Goal: Task Accomplishment & Management: Manage account settings

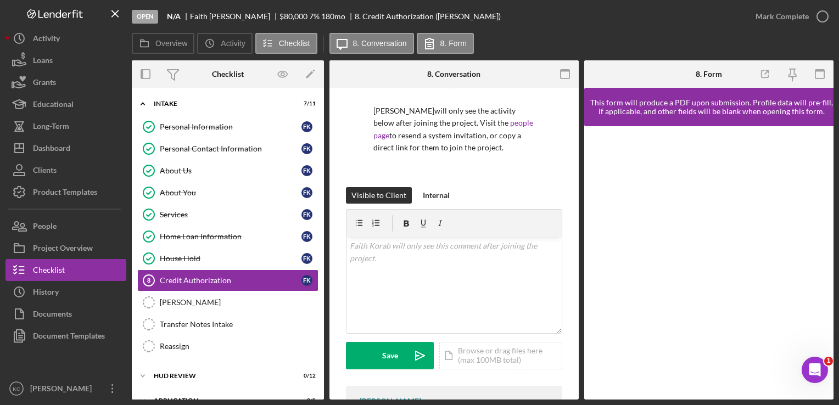
scroll to position [133, 0]
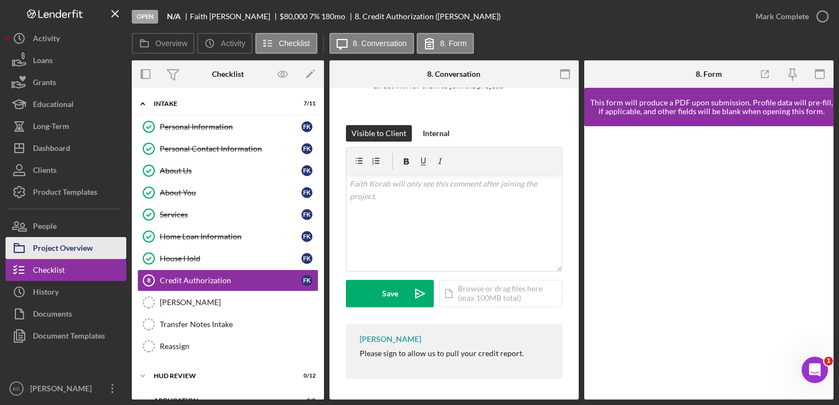
click at [76, 240] on div "Project Overview" at bounding box center [63, 249] width 60 height 25
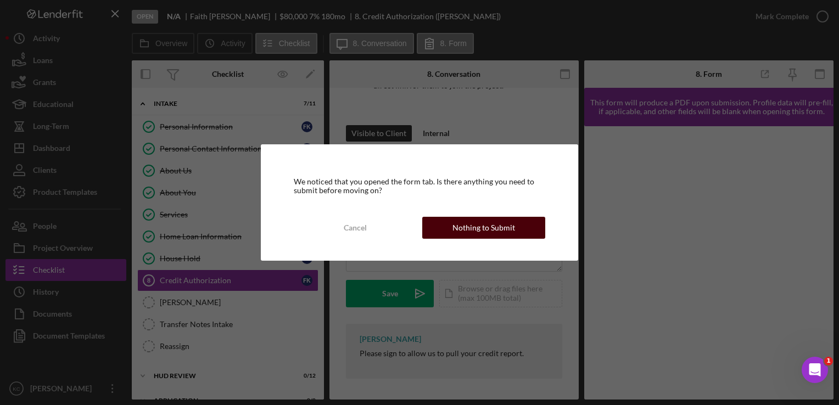
click at [481, 219] on div "Nothing to Submit" at bounding box center [483, 228] width 63 height 22
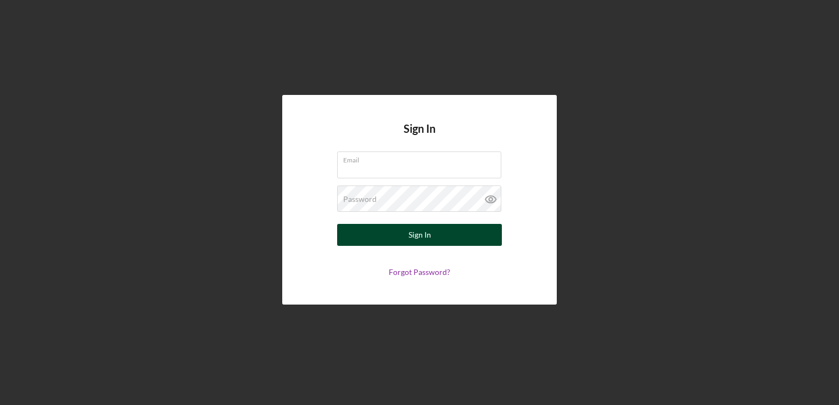
type input "[PERSON_NAME][EMAIL_ADDRESS][PERSON_NAME][DOMAIN_NAME]"
click at [438, 235] on button "Sign In" at bounding box center [419, 235] width 165 height 22
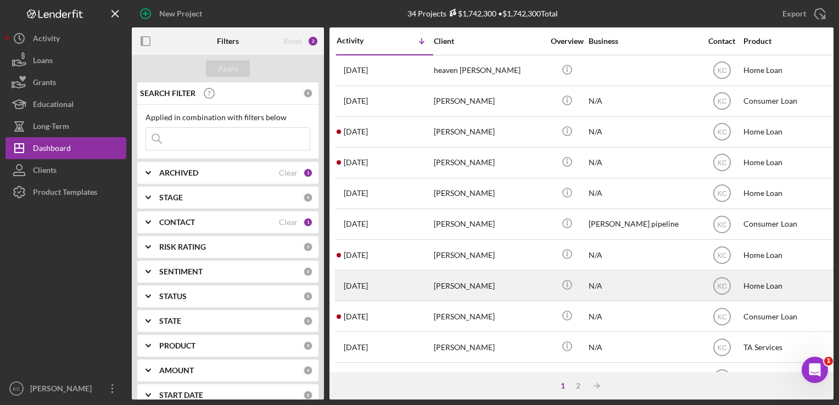
click at [498, 295] on div "[PERSON_NAME]" at bounding box center [489, 285] width 110 height 29
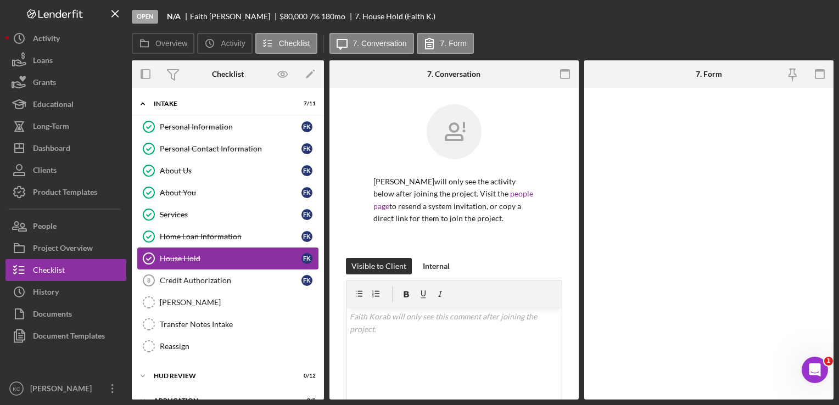
scroll to position [13, 0]
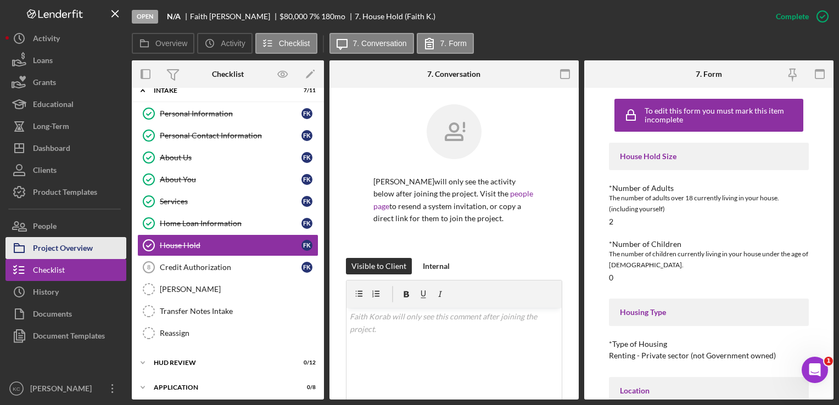
click at [96, 244] on button "Project Overview" at bounding box center [65, 248] width 121 height 22
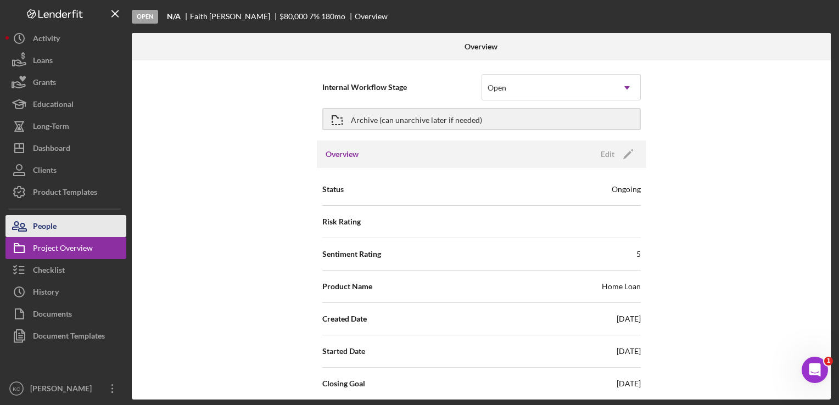
click at [68, 221] on button "People" at bounding box center [65, 226] width 121 height 22
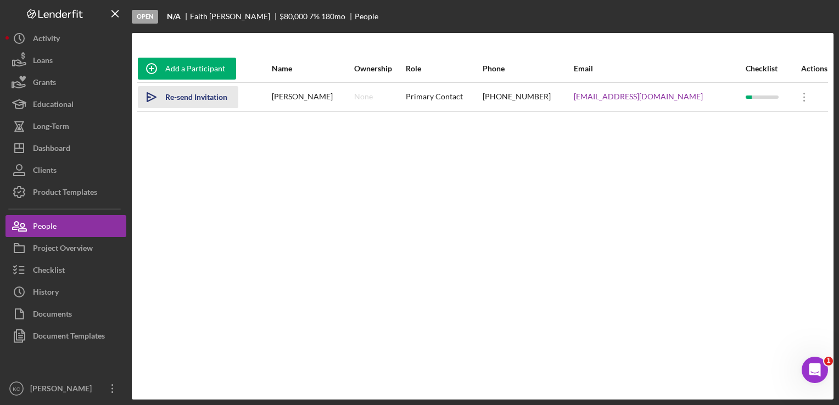
click at [193, 98] on div "Re-send Invitation" at bounding box center [196, 97] width 62 height 22
click at [795, 98] on icon "Icon/Overflow" at bounding box center [804, 96] width 27 height 27
click at [564, 166] on div "Add a Participant Name Ownership Role Phone Email Checklist Actions Icon/icon-i…" at bounding box center [483, 216] width 702 height 323
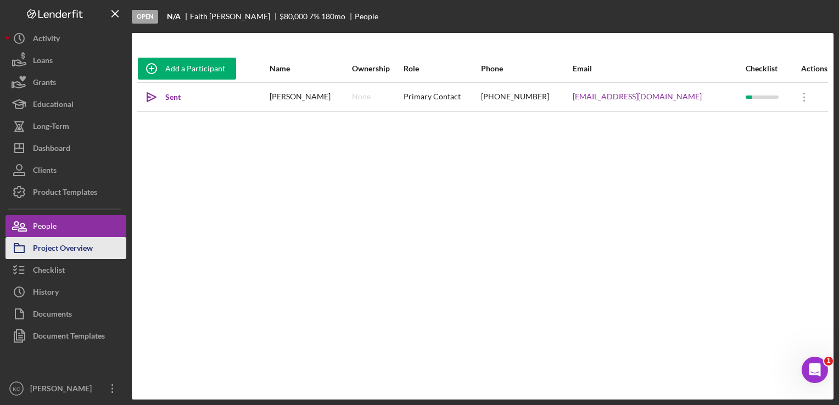
click at [62, 250] on div "Project Overview" at bounding box center [63, 249] width 60 height 25
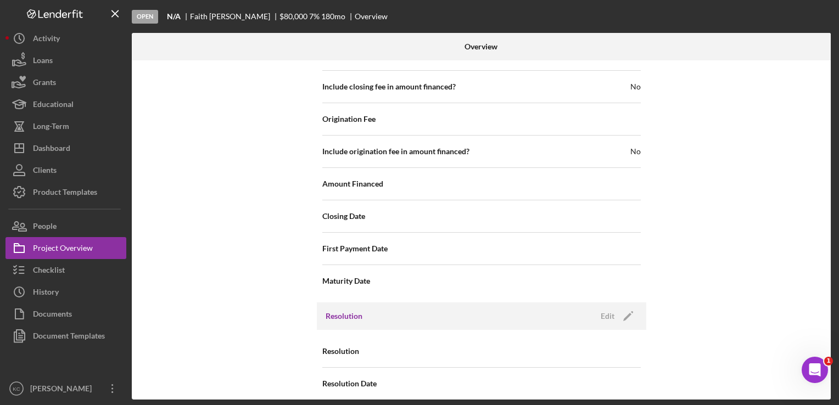
scroll to position [1227, 0]
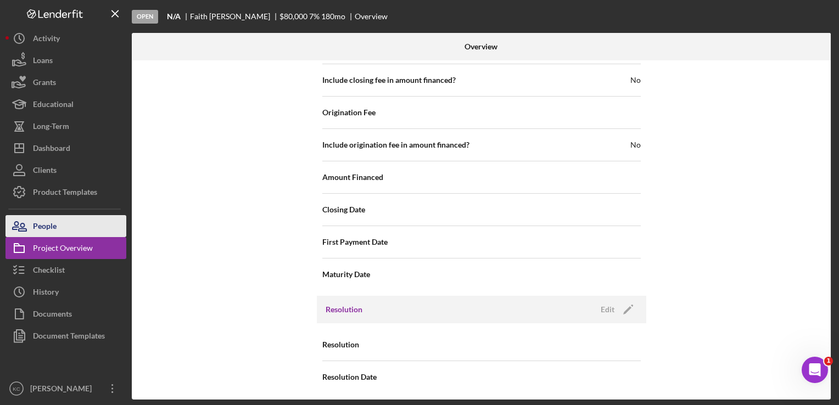
click at [66, 233] on button "People" at bounding box center [65, 226] width 121 height 22
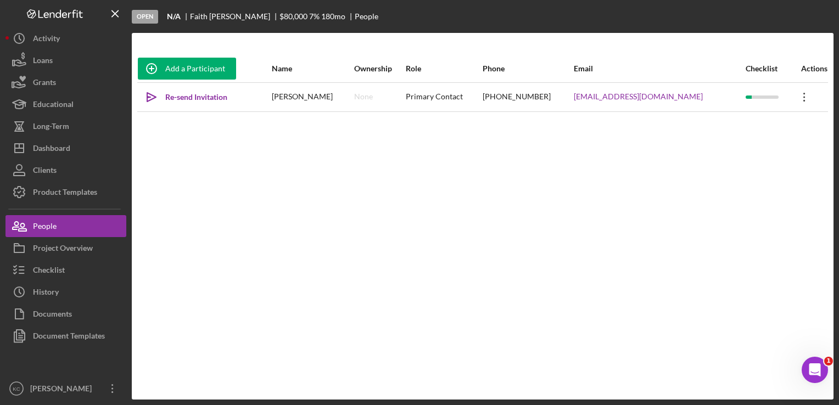
click at [806, 98] on icon "Icon/Overflow" at bounding box center [804, 96] width 27 height 27
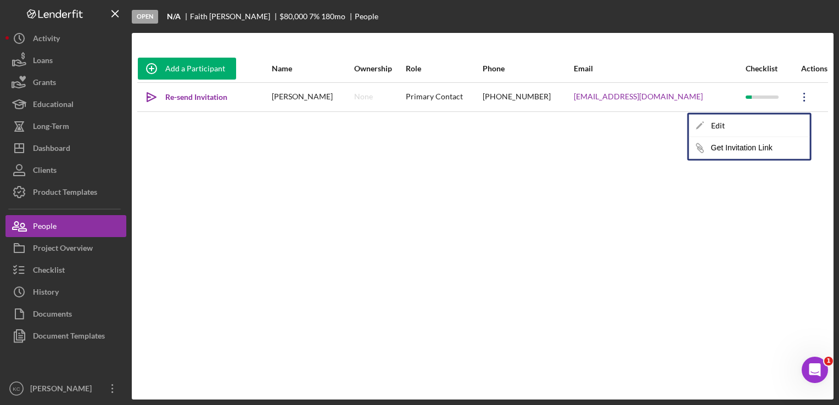
click at [560, 180] on div "Add a Participant Name Ownership Role Phone Email Checklist Actions Icon/icon-i…" at bounding box center [483, 216] width 702 height 323
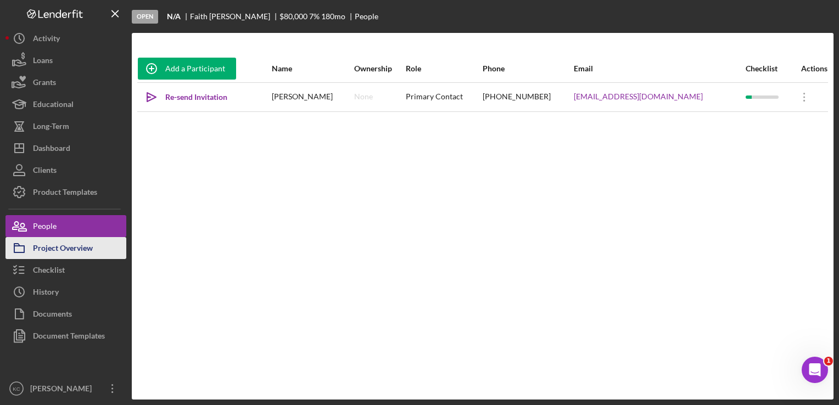
click at [59, 258] on div "Project Overview" at bounding box center [63, 249] width 60 height 25
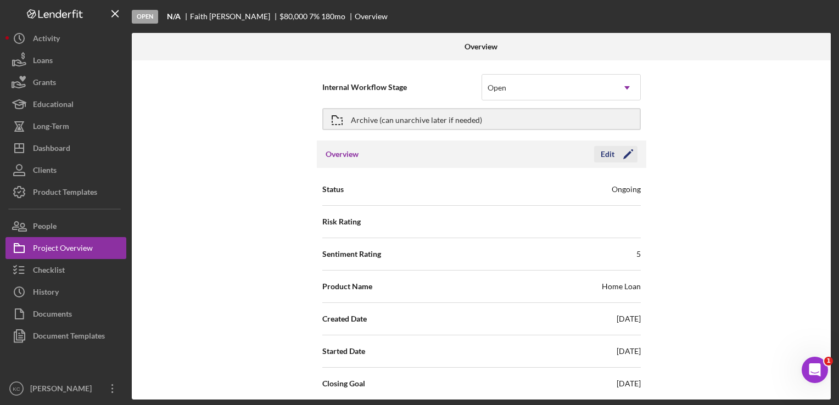
click at [601, 155] on div "Edit" at bounding box center [608, 154] width 14 height 16
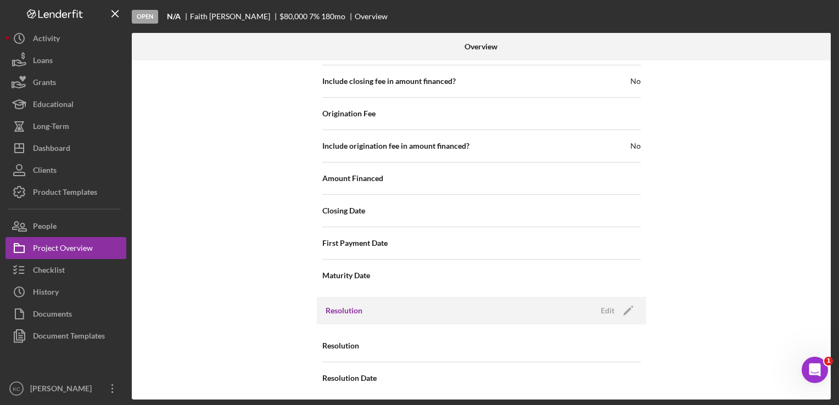
scroll to position [1321, 0]
click at [68, 273] on button "Checklist" at bounding box center [65, 270] width 121 height 22
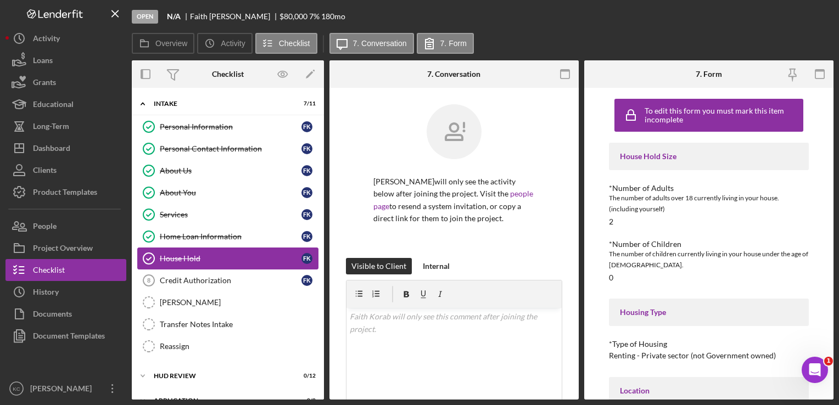
scroll to position [13, 0]
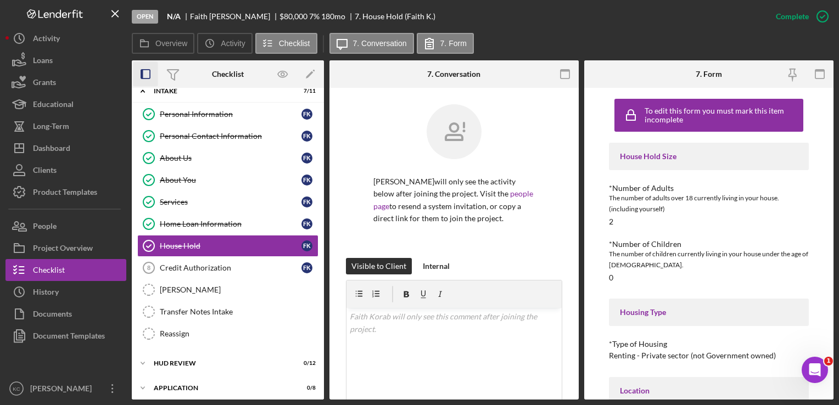
click at [150, 76] on icon "button" at bounding box center [145, 74] width 25 height 25
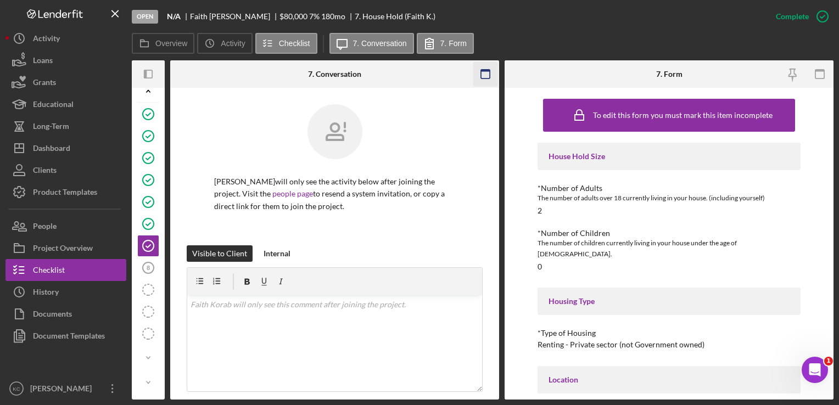
click at [488, 73] on icon "button" at bounding box center [485, 74] width 25 height 25
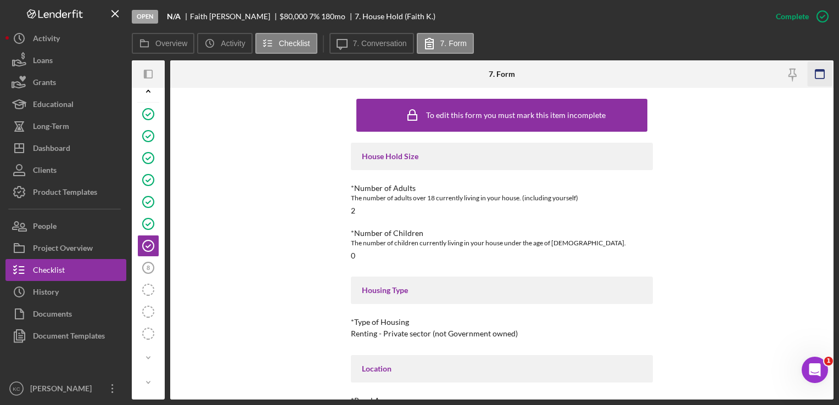
click at [825, 72] on icon "button" at bounding box center [820, 74] width 25 height 25
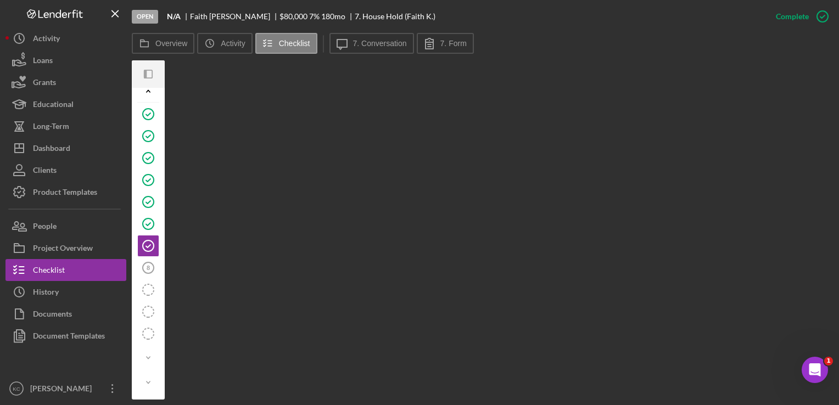
click at [155, 74] on div at bounding box center [159, 73] width 11 height 27
click at [152, 75] on icon "Icon/Panel Side Expand" at bounding box center [148, 74] width 25 height 25
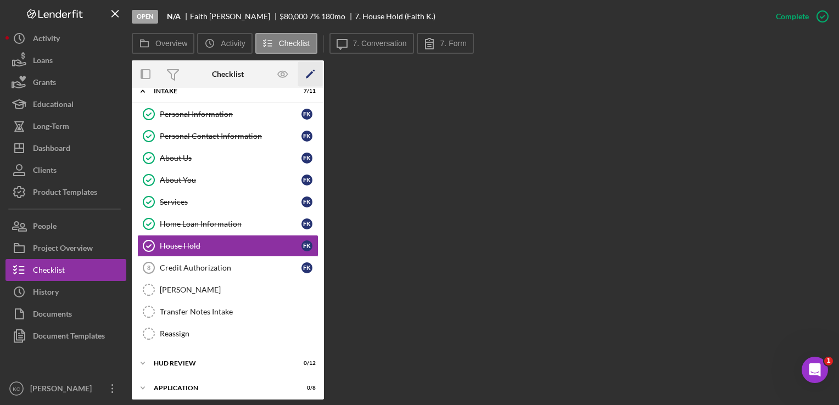
click at [311, 75] on icon "Icon/Edit" at bounding box center [310, 74] width 25 height 25
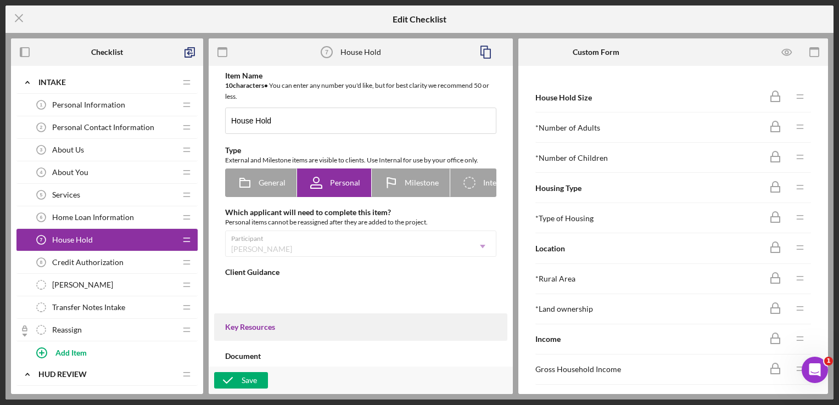
type textarea "<div>Please tell us about your current household. This information is used to b…"
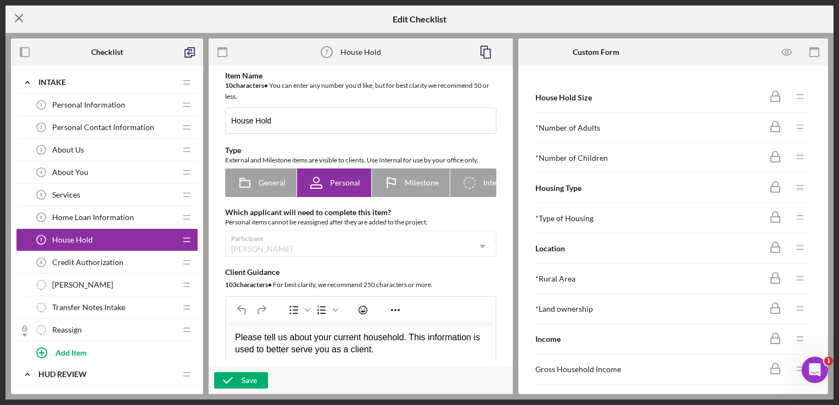
click at [20, 21] on icon "Icon/Menu Close" at bounding box center [18, 17] width 27 height 27
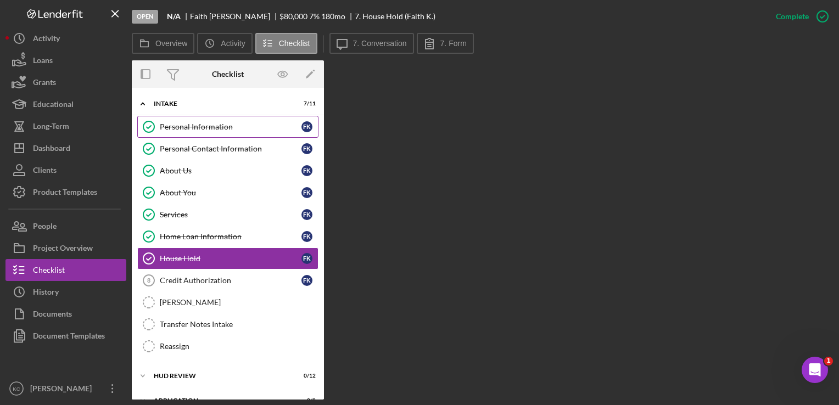
scroll to position [13, 0]
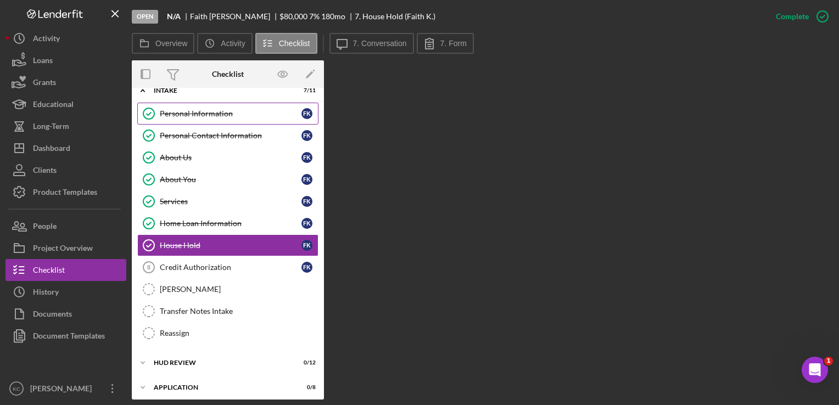
click at [267, 122] on link "Personal Information Personal Information F K" at bounding box center [227, 114] width 181 height 22
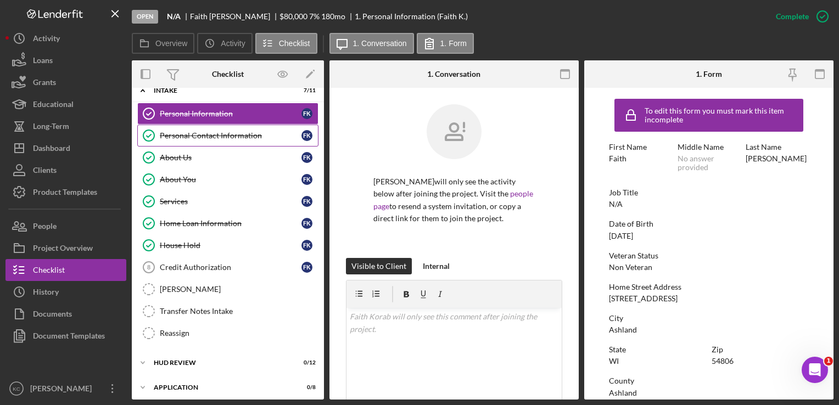
click at [220, 135] on div "Personal Contact Information" at bounding box center [231, 135] width 142 height 9
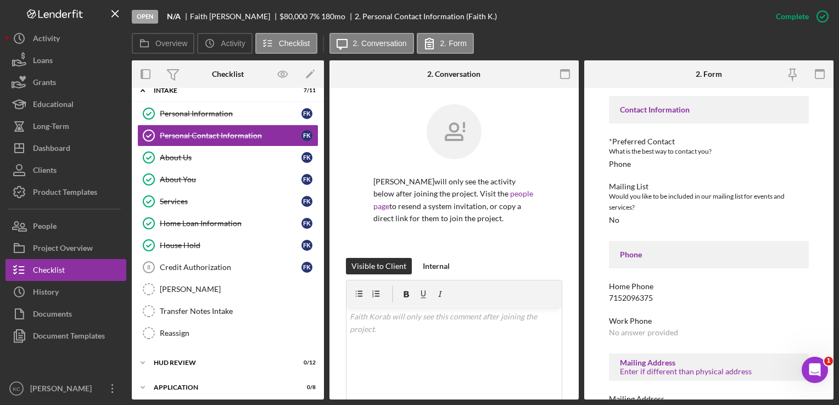
scroll to position [180, 0]
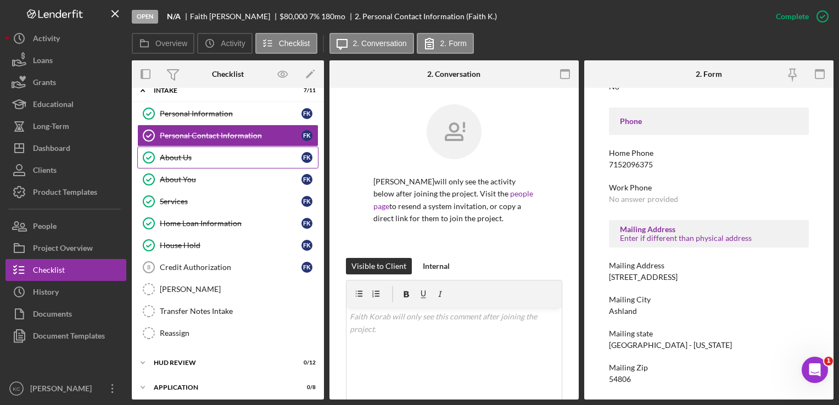
click at [227, 155] on div "About Us" at bounding box center [231, 157] width 142 height 9
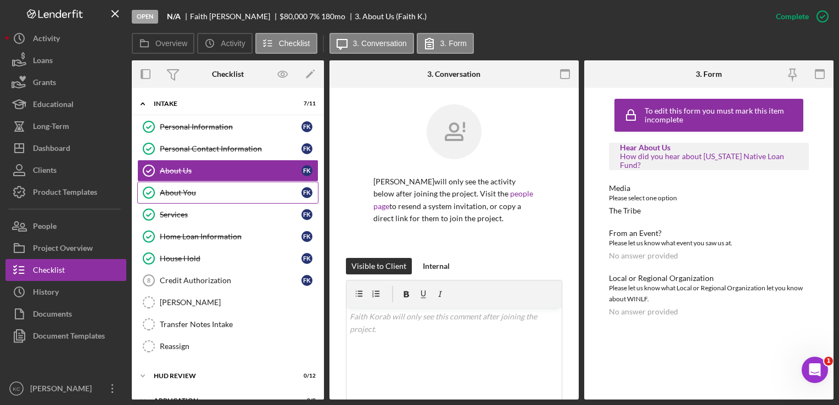
click at [203, 194] on div "About You" at bounding box center [231, 192] width 142 height 9
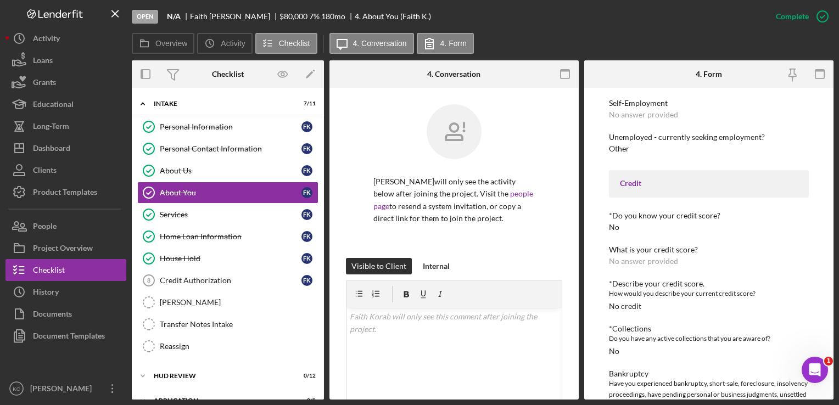
scroll to position [604, 0]
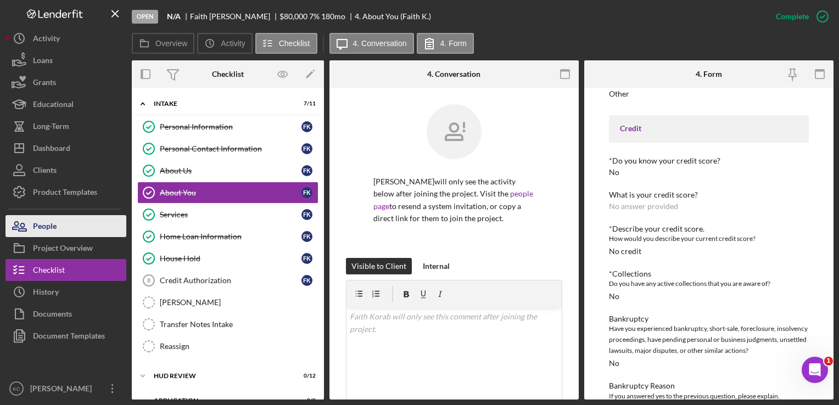
click at [66, 233] on button "People" at bounding box center [65, 226] width 121 height 22
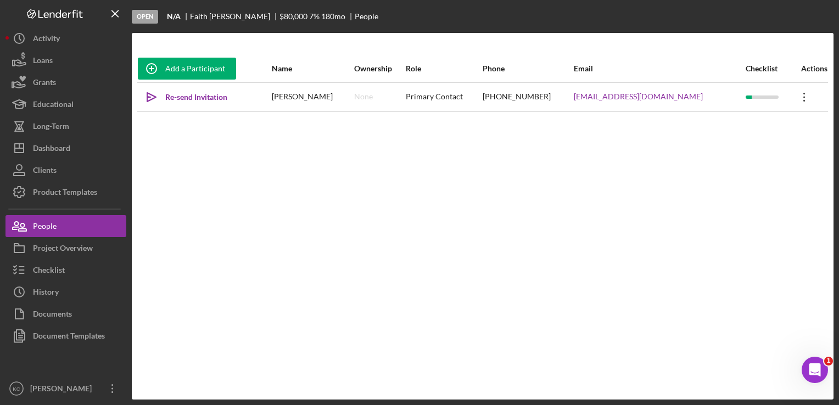
click at [798, 91] on icon "Icon/Overflow" at bounding box center [804, 96] width 27 height 27
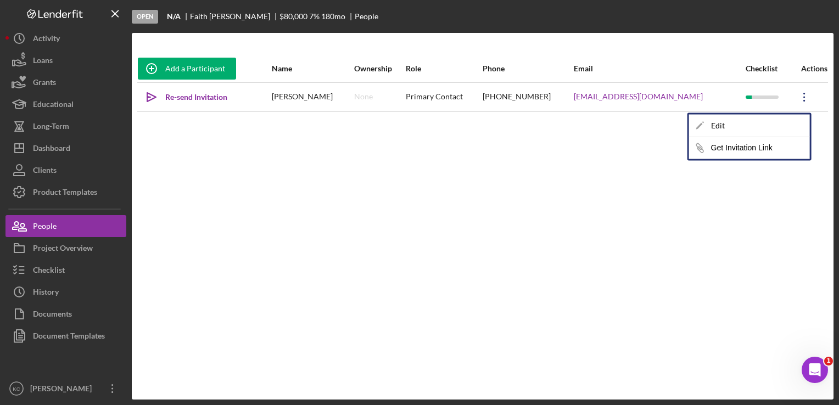
click at [544, 184] on div "Add a Participant Name Ownership Role Phone Email Checklist Actions Icon/icon-i…" at bounding box center [483, 216] width 702 height 323
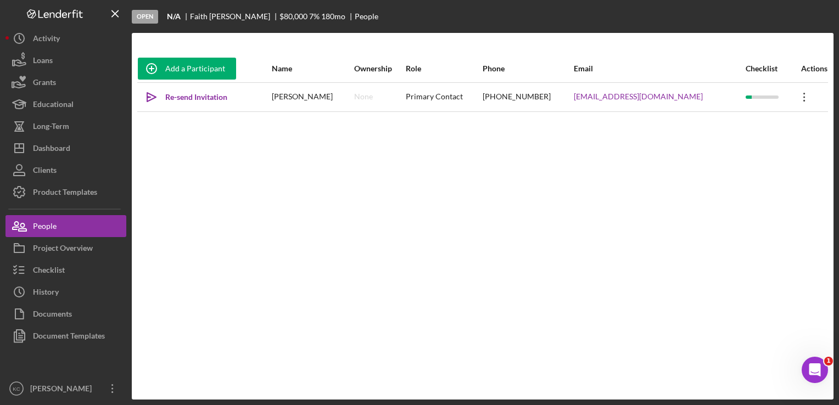
click at [800, 99] on icon "Icon/Overflow" at bounding box center [804, 96] width 27 height 27
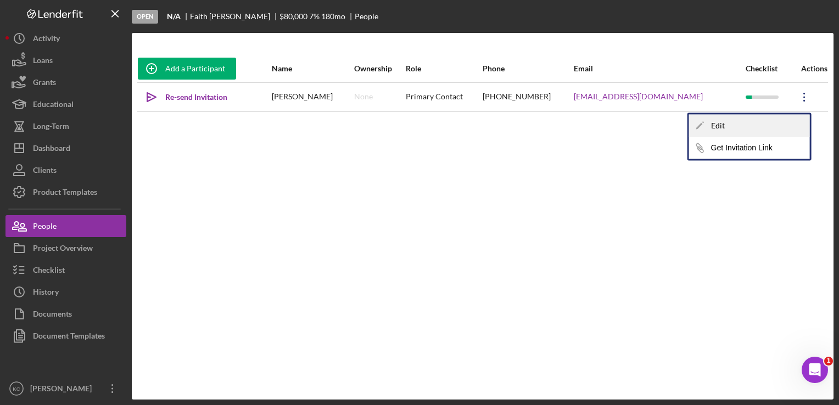
click at [745, 127] on div "Icon/Edit Edit" at bounding box center [749, 126] width 121 height 23
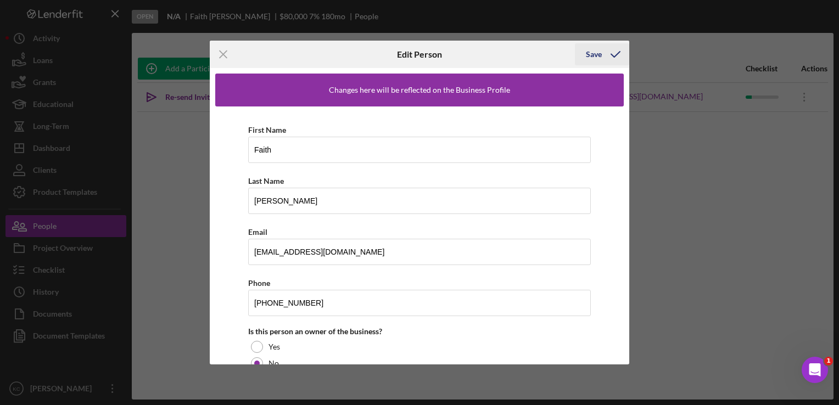
click at [599, 52] on div "Save" at bounding box center [594, 54] width 16 height 22
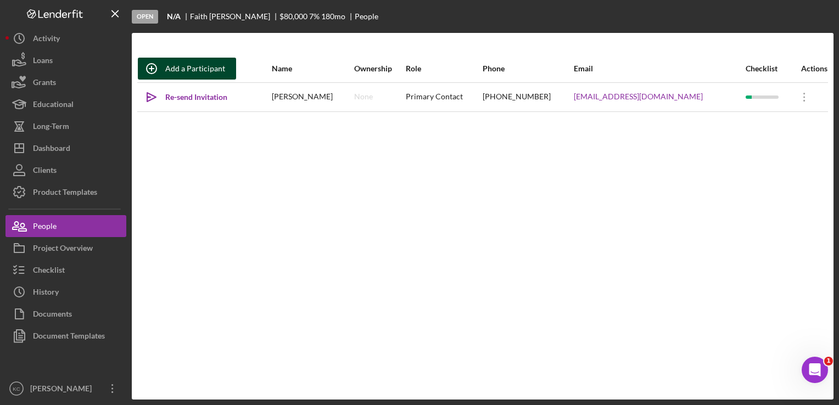
click at [221, 70] on div "Add a Participant" at bounding box center [195, 69] width 60 height 22
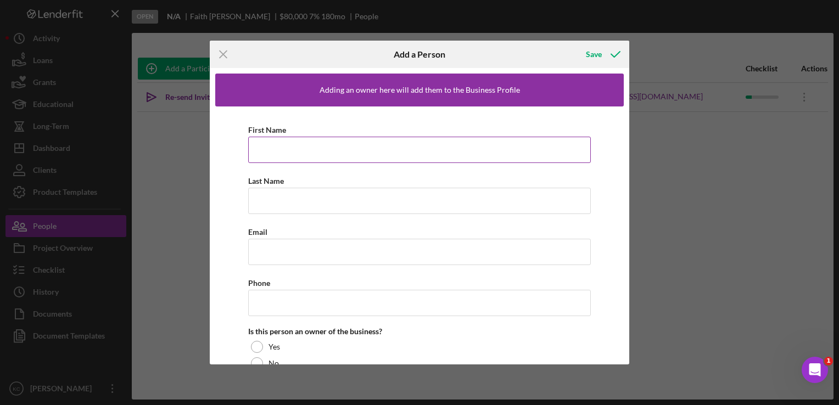
click at [304, 153] on input "First Name" at bounding box center [419, 150] width 343 height 26
click at [595, 58] on div "Save" at bounding box center [594, 54] width 16 height 22
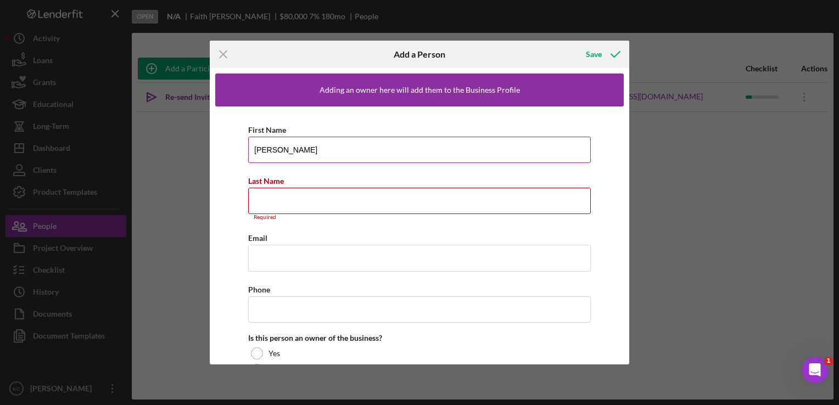
click at [356, 148] on input "[PERSON_NAME]" at bounding box center [419, 150] width 343 height 26
type input "Caleb"
click at [280, 197] on input "Last Name" at bounding box center [419, 201] width 343 height 26
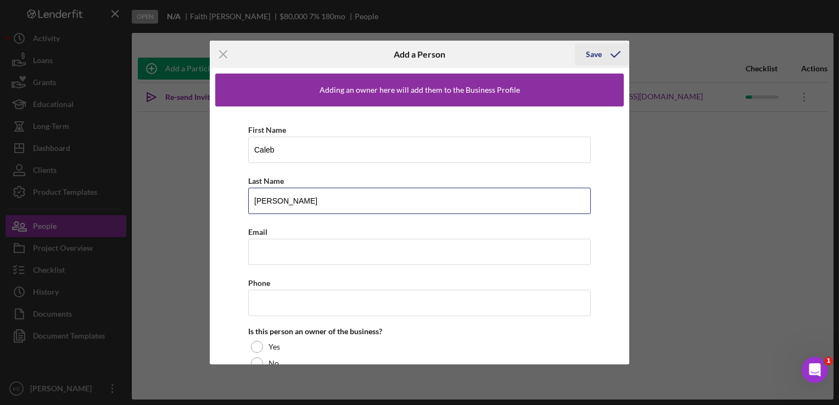
type input "[PERSON_NAME]"
click at [604, 52] on icon "button" at bounding box center [615, 54] width 27 height 27
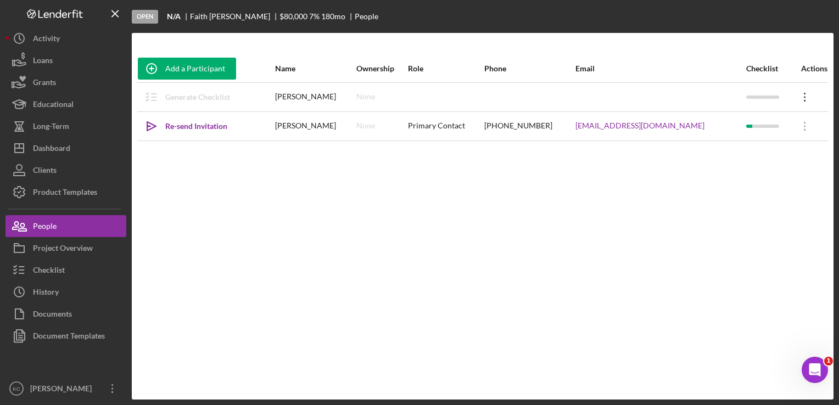
click at [797, 96] on icon "Icon/Overflow" at bounding box center [804, 96] width 27 height 27
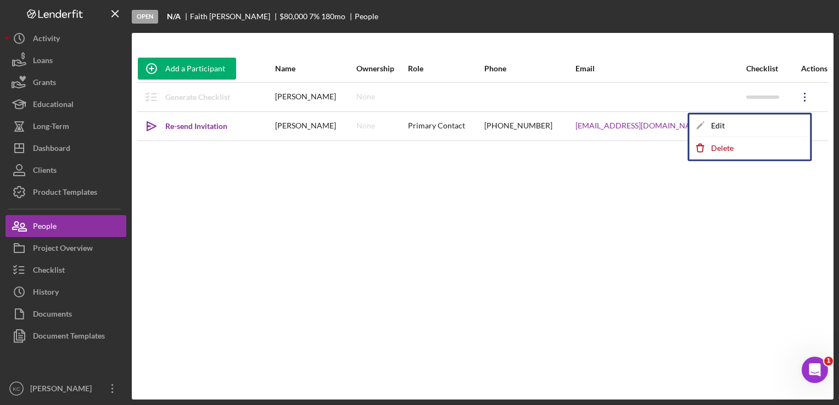
click at [513, 194] on div "Add a Participant Name Ownership Role Phone Email Checklist Actions Generate Ch…" at bounding box center [483, 216] width 702 height 323
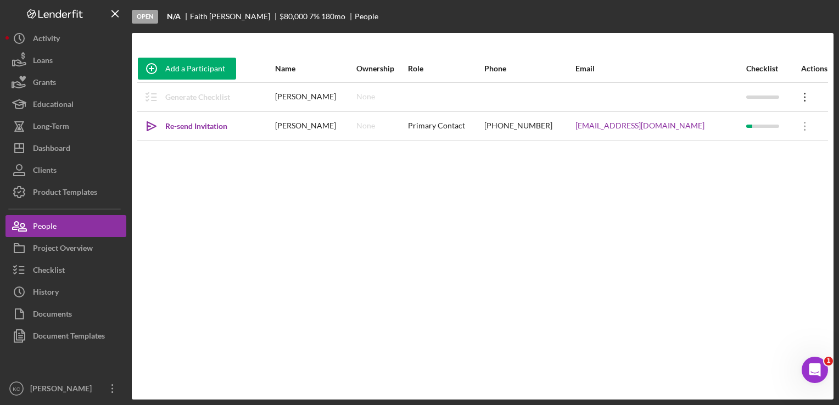
click at [791, 97] on icon "Icon/Overflow" at bounding box center [804, 96] width 27 height 27
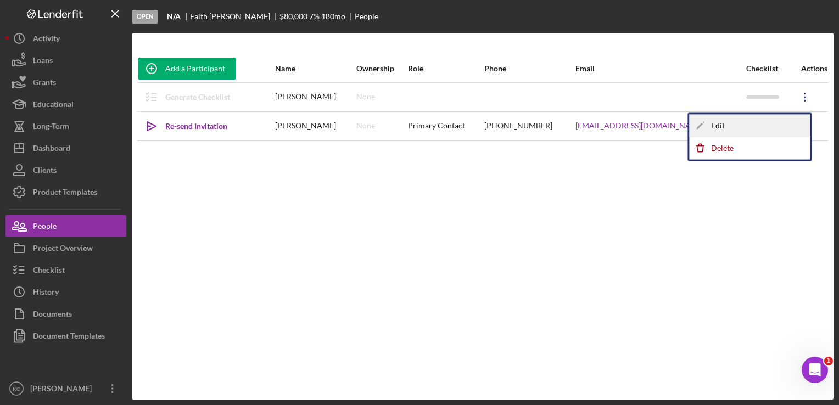
click at [729, 124] on div "Icon/Edit Edit" at bounding box center [749, 126] width 121 height 23
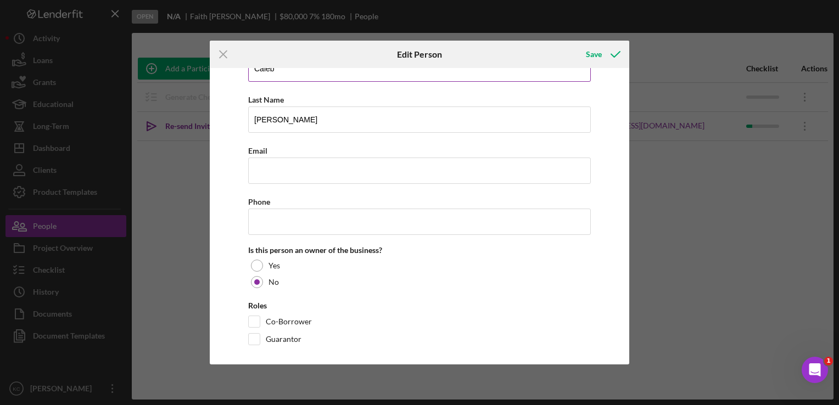
scroll to position [88, 0]
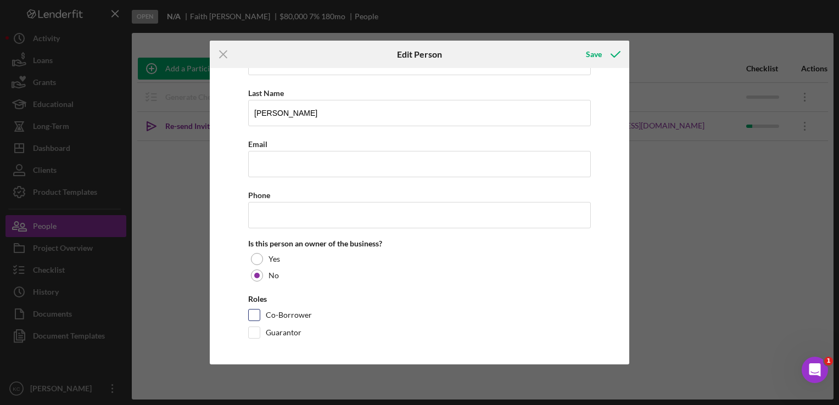
click at [257, 314] on input "Co-Borrower" at bounding box center [254, 315] width 11 height 11
checkbox input "true"
click at [591, 56] on div "Save" at bounding box center [594, 54] width 16 height 22
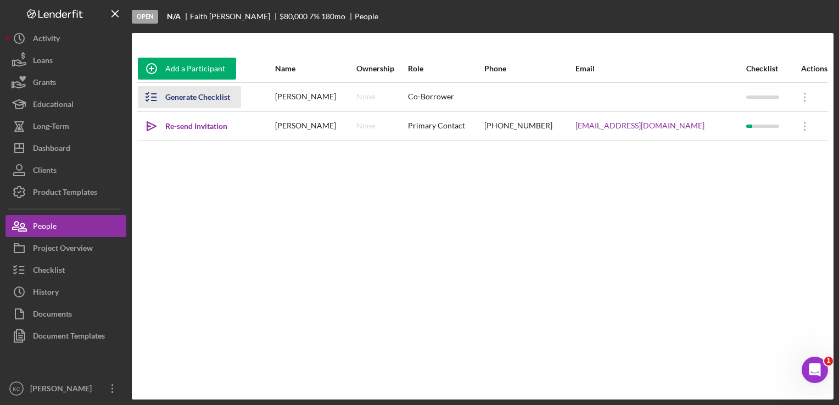
click at [149, 96] on icon "button" at bounding box center [151, 96] width 27 height 27
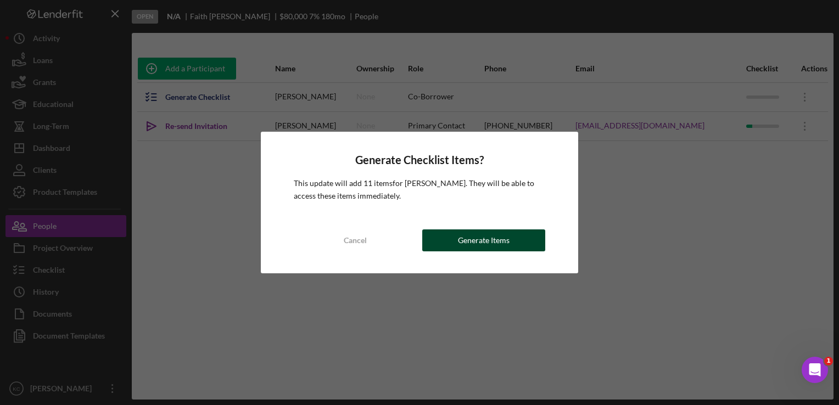
click at [483, 239] on div "Generate Items" at bounding box center [484, 241] width 52 height 22
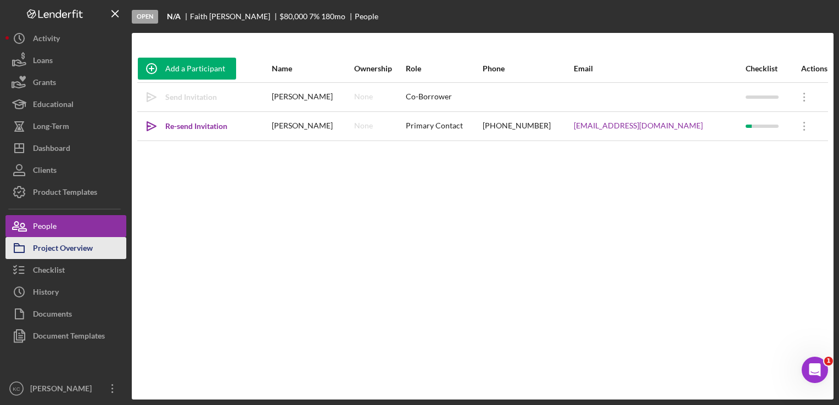
click at [57, 243] on div "Project Overview" at bounding box center [63, 249] width 60 height 25
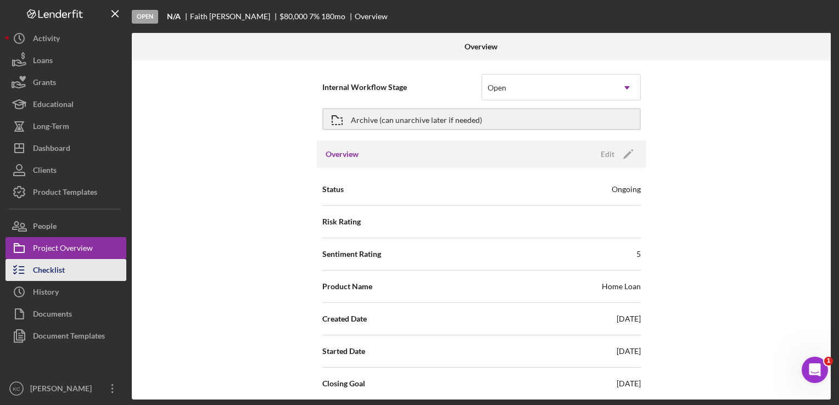
click at [53, 266] on div "Checklist" at bounding box center [49, 271] width 32 height 25
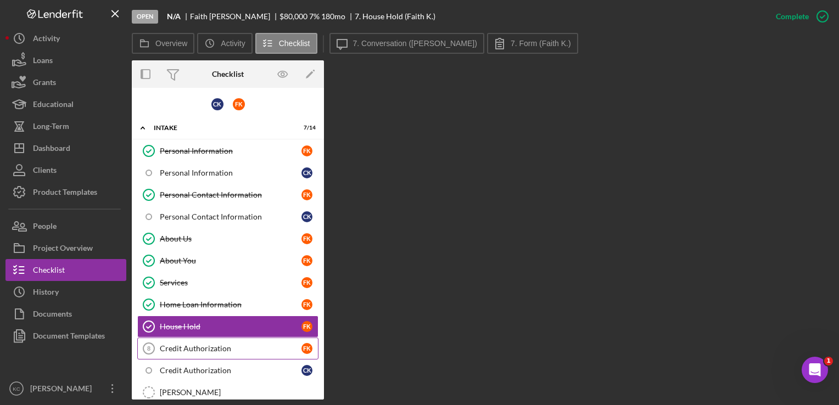
click at [244, 346] on div "Credit Authorization" at bounding box center [231, 348] width 142 height 9
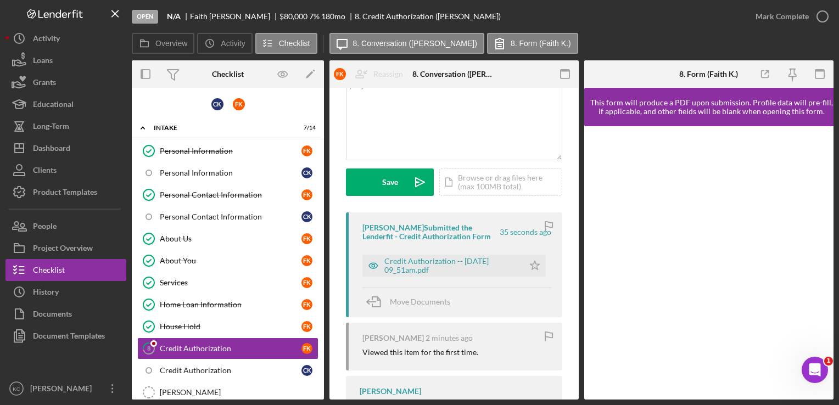
scroll to position [110, 0]
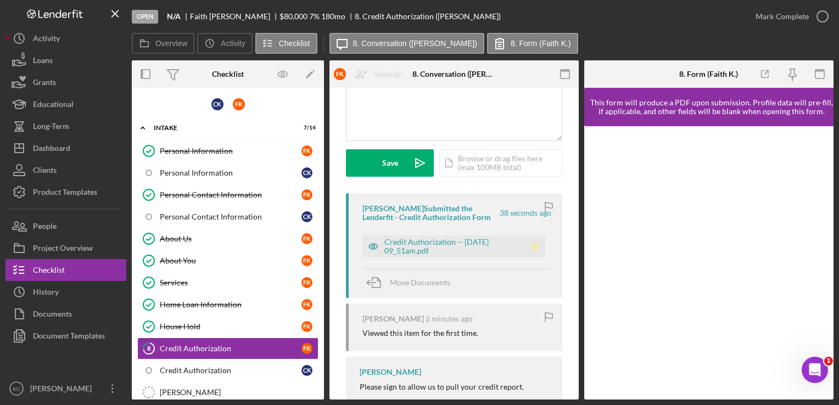
click at [532, 252] on icon "Icon/Star" at bounding box center [535, 247] width 22 height 22
click at [533, 245] on icon "Icon/Star" at bounding box center [535, 247] width 22 height 22
click at [533, 247] on polygon "button" at bounding box center [534, 246] width 9 height 9
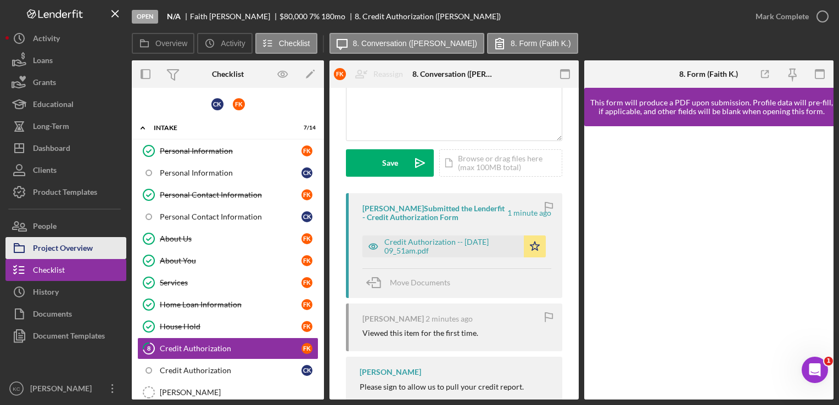
click at [44, 245] on div "Project Overview" at bounding box center [63, 249] width 60 height 25
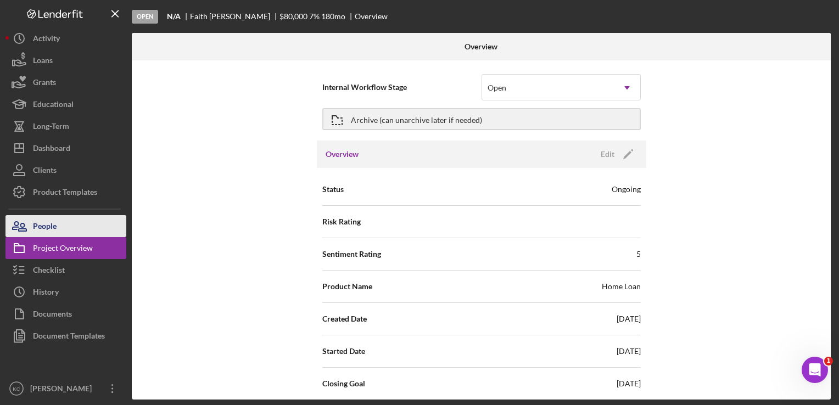
click at [48, 224] on div "People" at bounding box center [45, 227] width 24 height 25
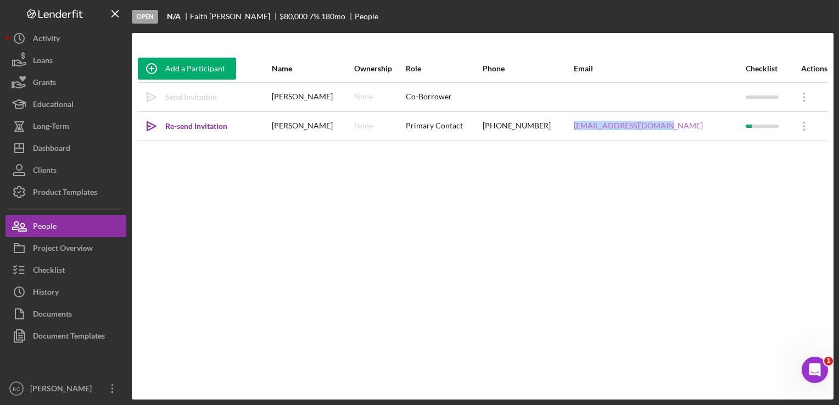
drag, startPoint x: 689, startPoint y: 124, endPoint x: 598, endPoint y: 125, distance: 91.2
click at [598, 125] on div "[EMAIL_ADDRESS][DOMAIN_NAME]" at bounding box center [659, 126] width 171 height 27
copy link "[EMAIL_ADDRESS][DOMAIN_NAME]"
click at [804, 92] on icon "Icon/Overflow" at bounding box center [804, 96] width 27 height 27
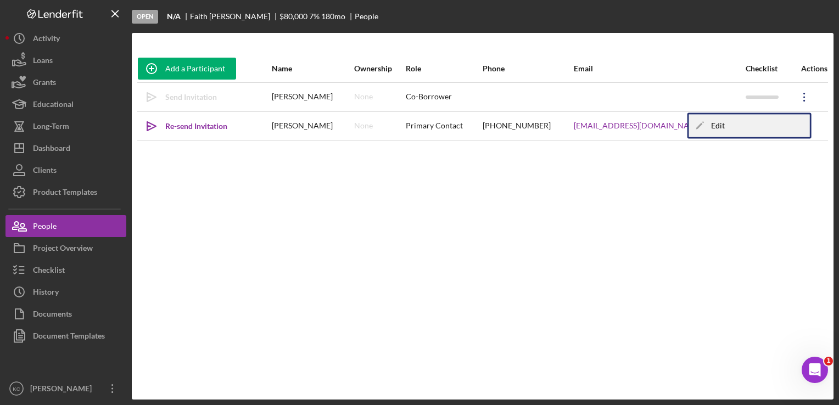
click at [710, 128] on icon "Icon/Edit" at bounding box center [700, 126] width 22 height 22
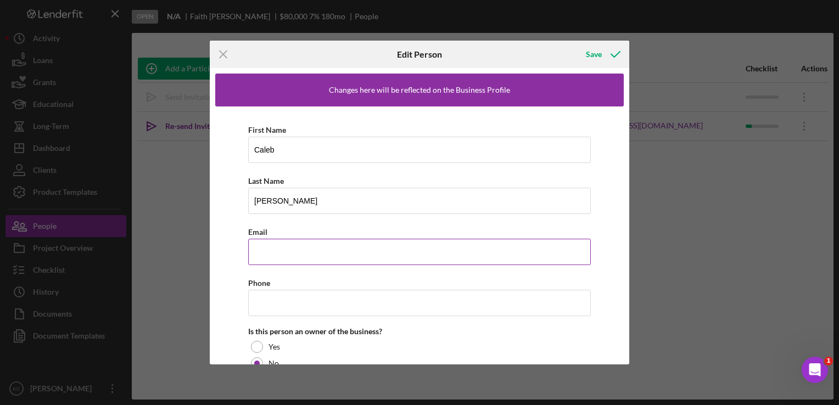
click at [279, 248] on input "Email" at bounding box center [419, 252] width 343 height 26
paste input "[EMAIL_ADDRESS][DOMAIN_NAME]"
type input "[EMAIL_ADDRESS][DOMAIN_NAME]"
click at [588, 55] on div "Save" at bounding box center [594, 54] width 16 height 22
